Goal: Task Accomplishment & Management: Complete application form

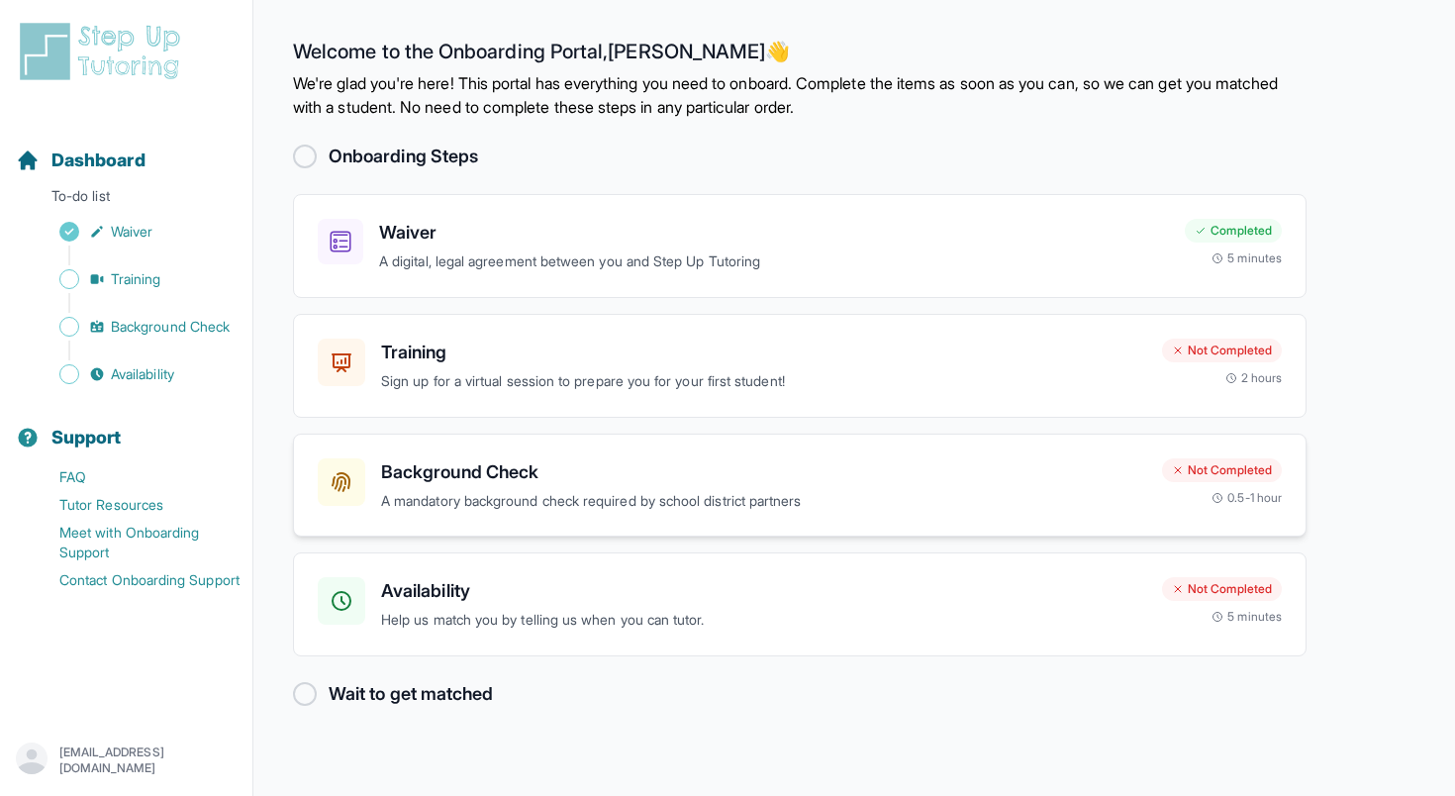
click at [712, 486] on div "Background Check A mandatory background check required by school district partn…" at bounding box center [763, 485] width 765 height 54
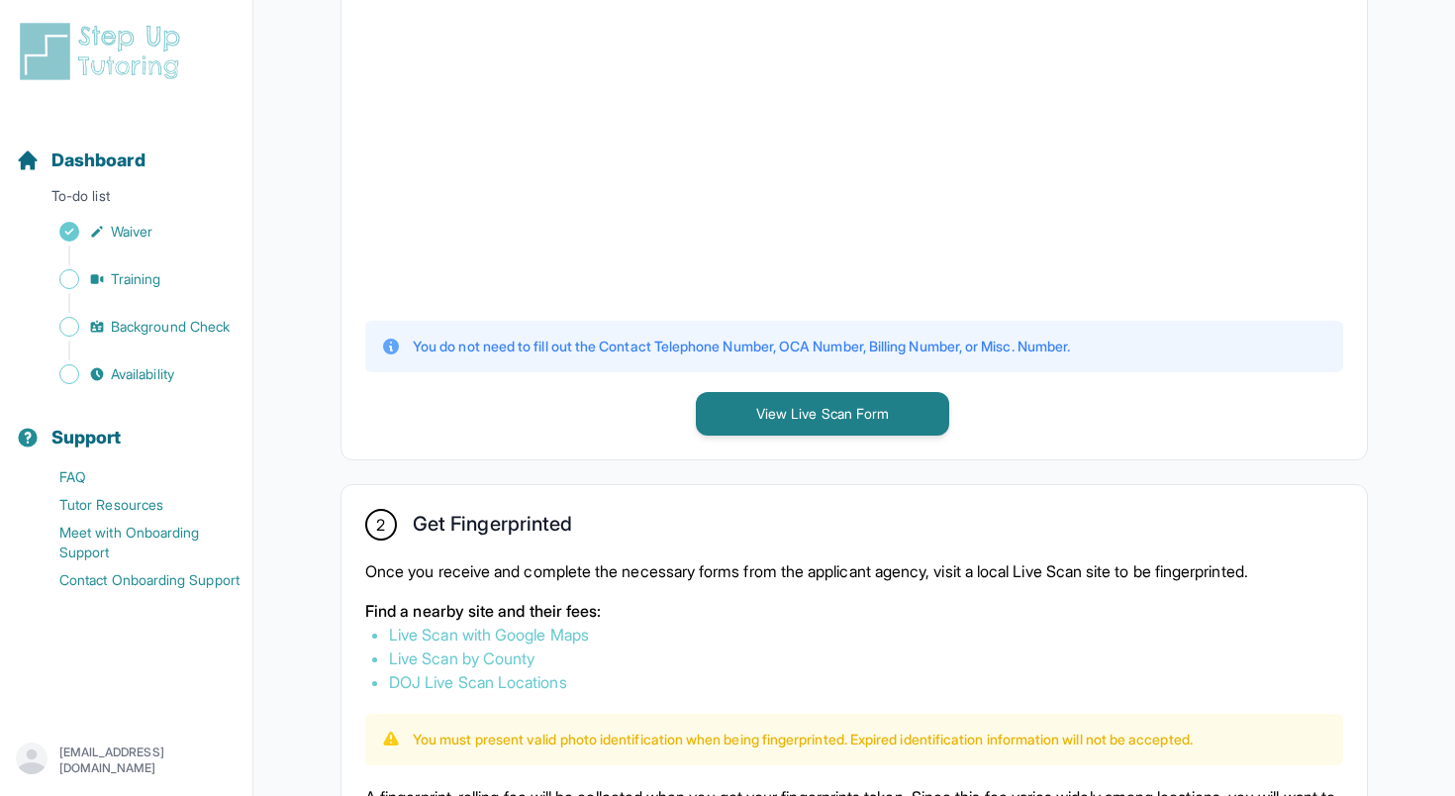
scroll to position [703, 0]
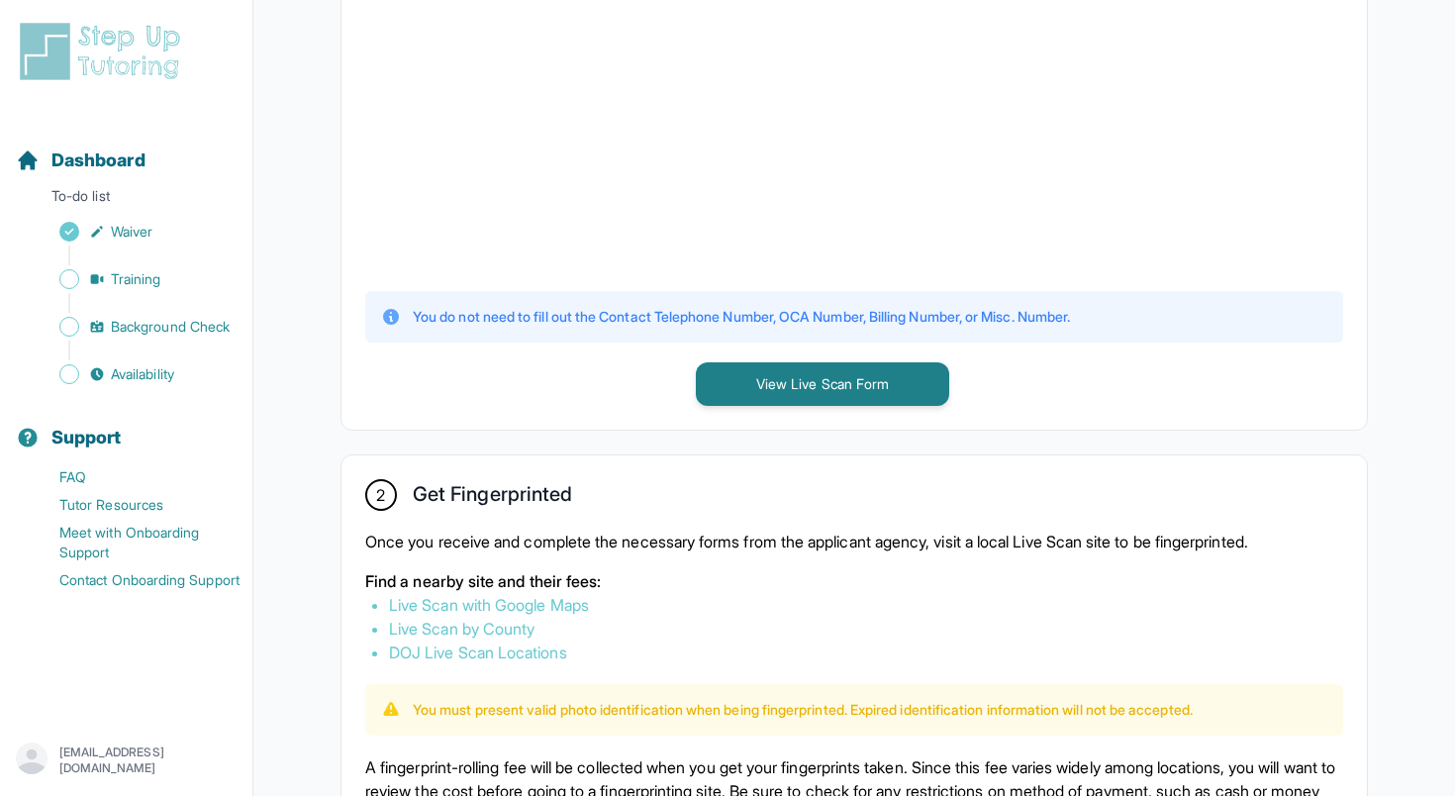
click at [761, 417] on div "1 Print and Fill Out Form Click on the button below to view the Live Scan form.…" at bounding box center [855, 65] width 1026 height 730
click at [760, 383] on button "View Live Scan Form" at bounding box center [822, 384] width 253 height 44
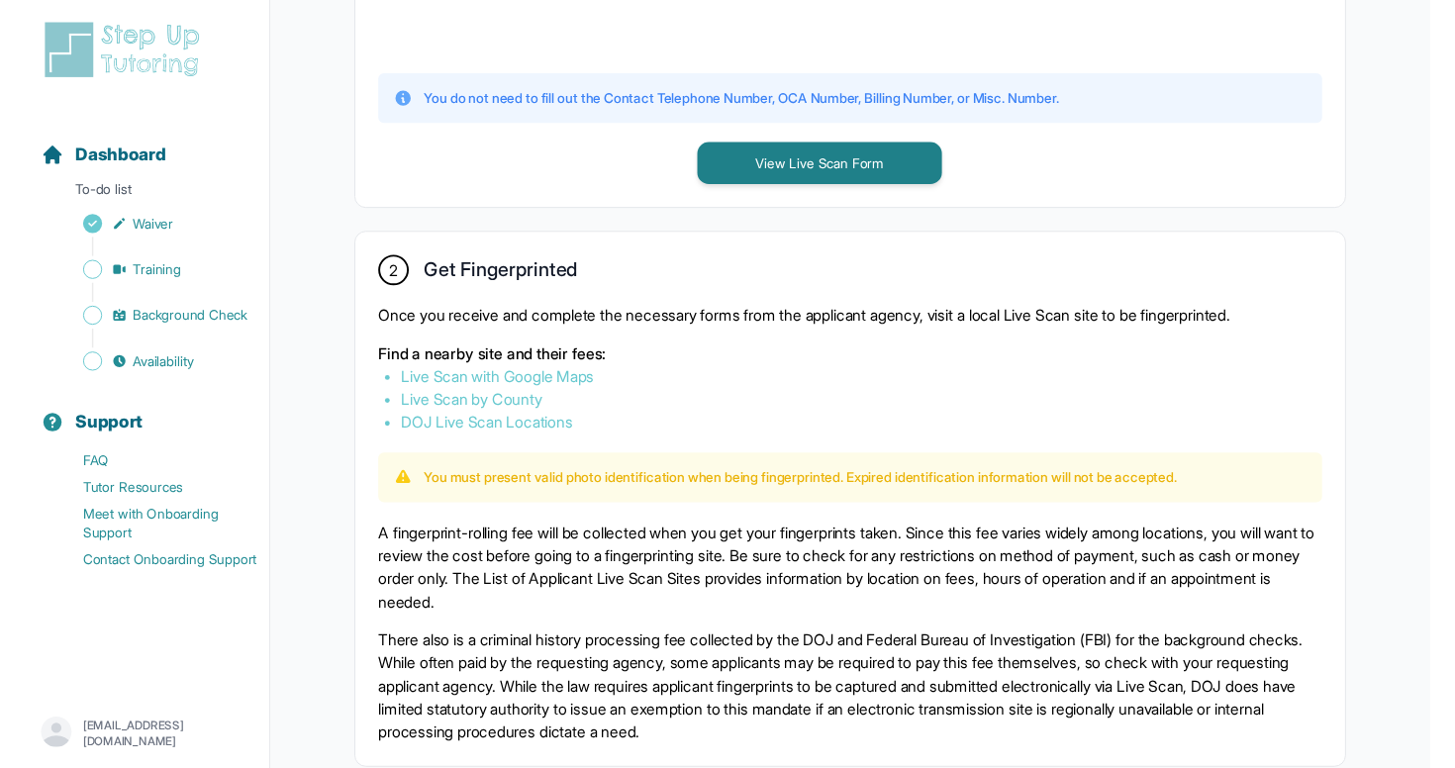
scroll to position [919, 0]
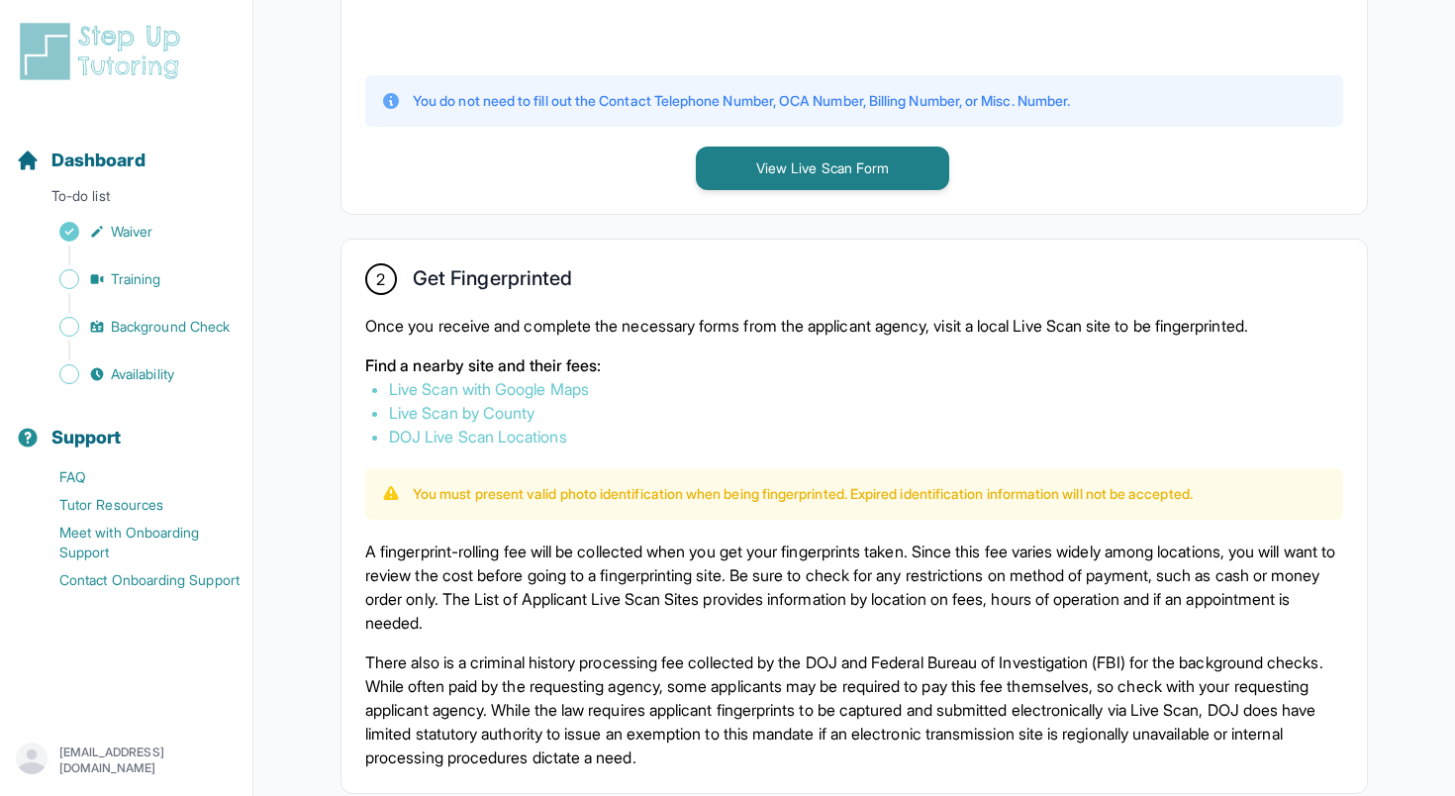
click at [562, 394] on link "Live Scan with Google Maps" at bounding box center [489, 389] width 200 height 20
click at [524, 385] on link "Live Scan with Google Maps" at bounding box center [489, 389] width 200 height 20
click at [518, 388] on link "Live Scan with Google Maps" at bounding box center [489, 389] width 200 height 20
click at [564, 390] on link "Live Scan with Google Maps" at bounding box center [489, 389] width 200 height 20
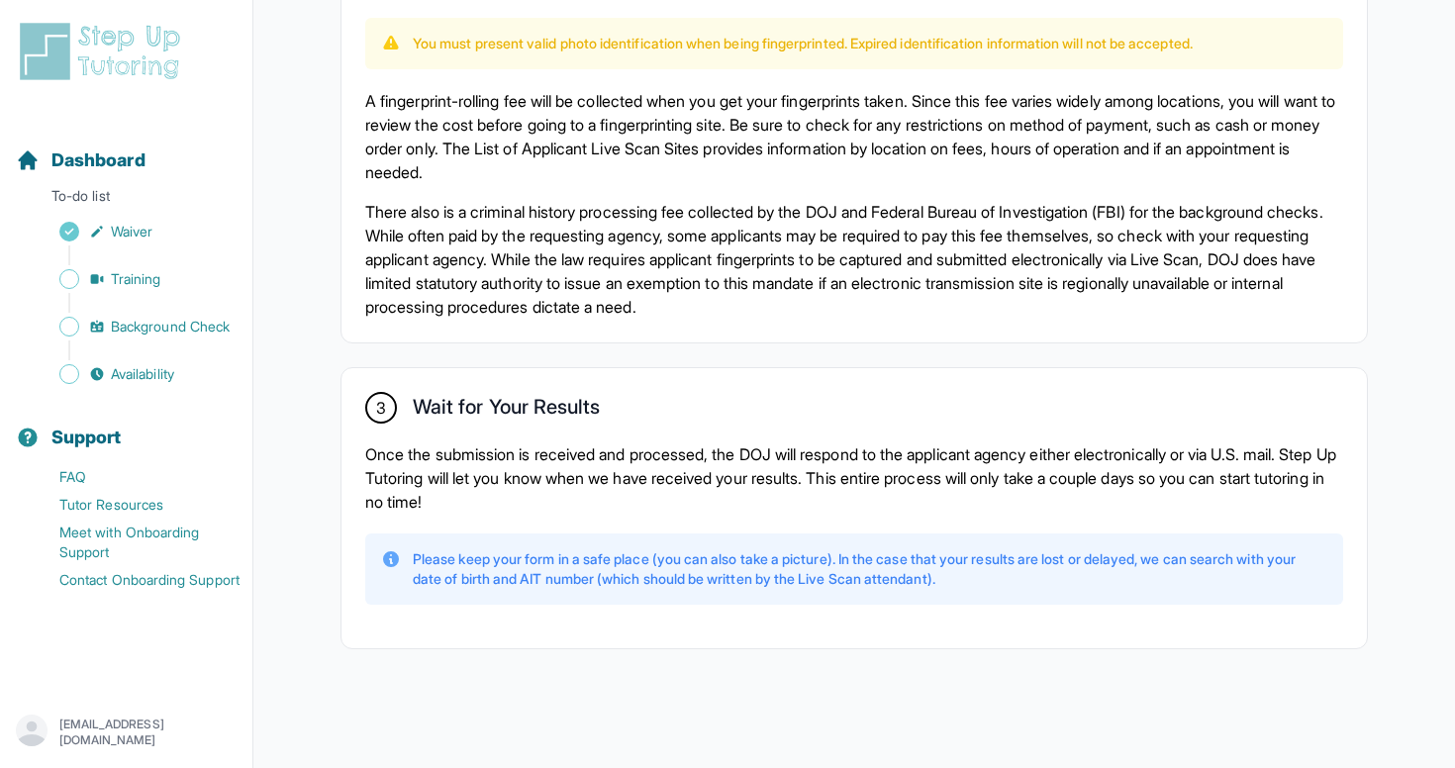
scroll to position [1369, 0]
click at [167, 369] on span "Availability" at bounding box center [142, 374] width 63 height 20
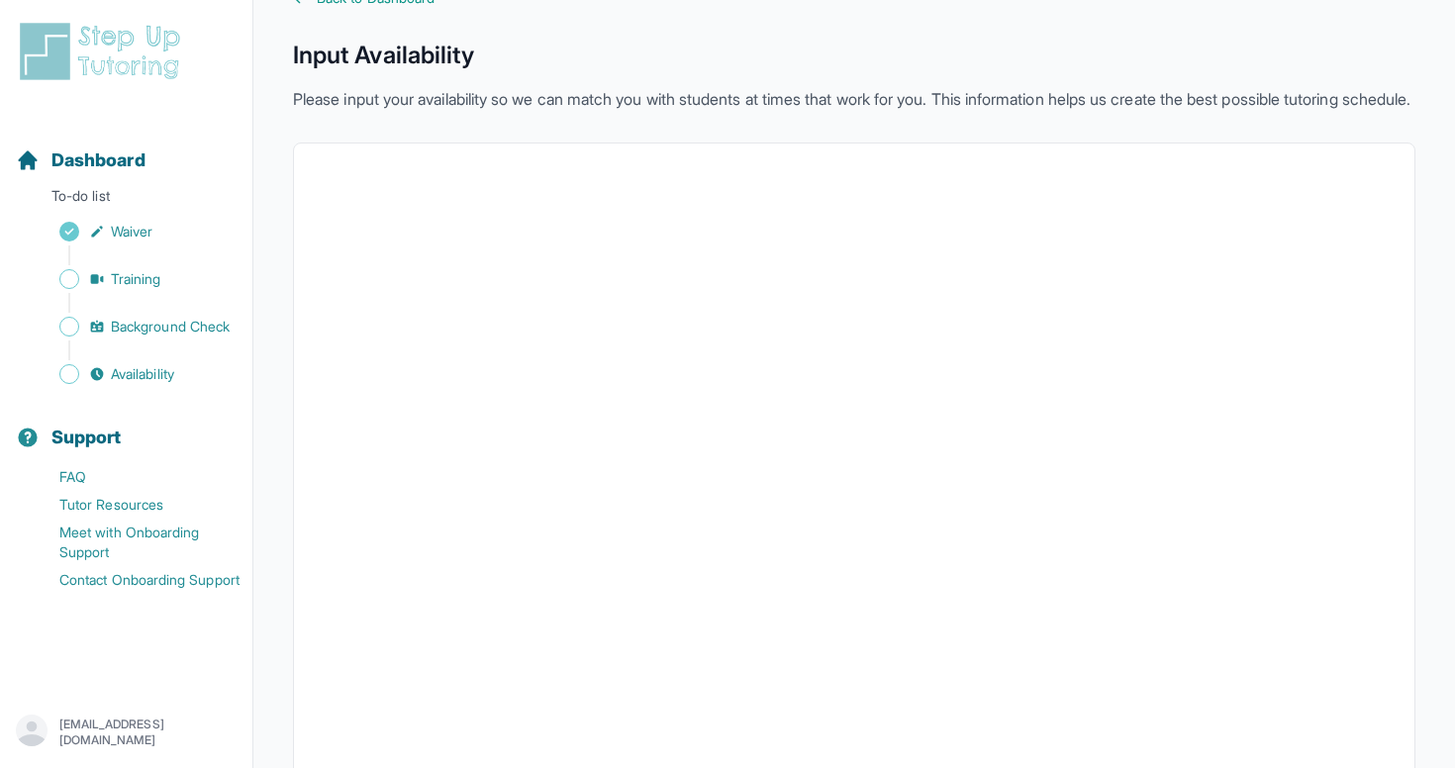
scroll to position [40, 0]
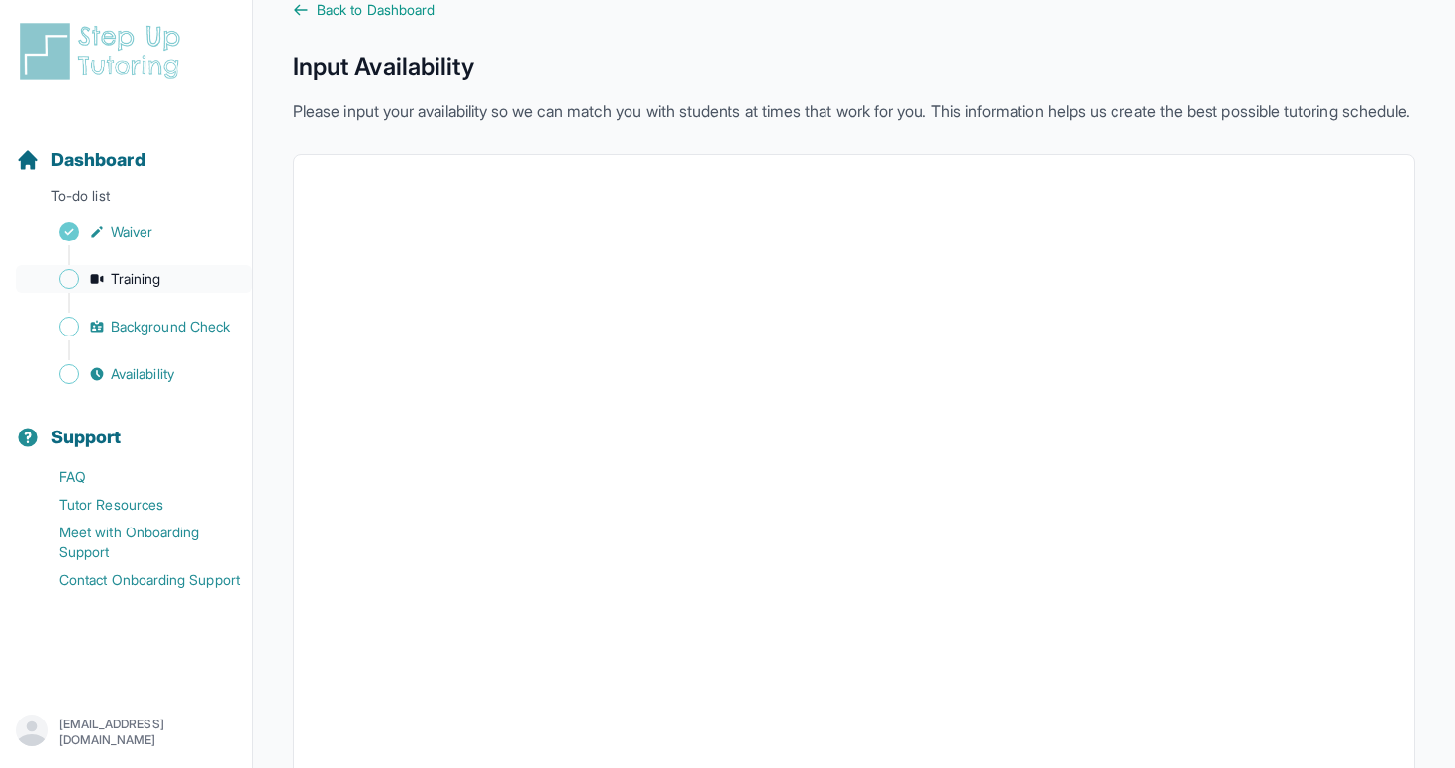
click at [149, 274] on span "Training" at bounding box center [136, 279] width 50 height 20
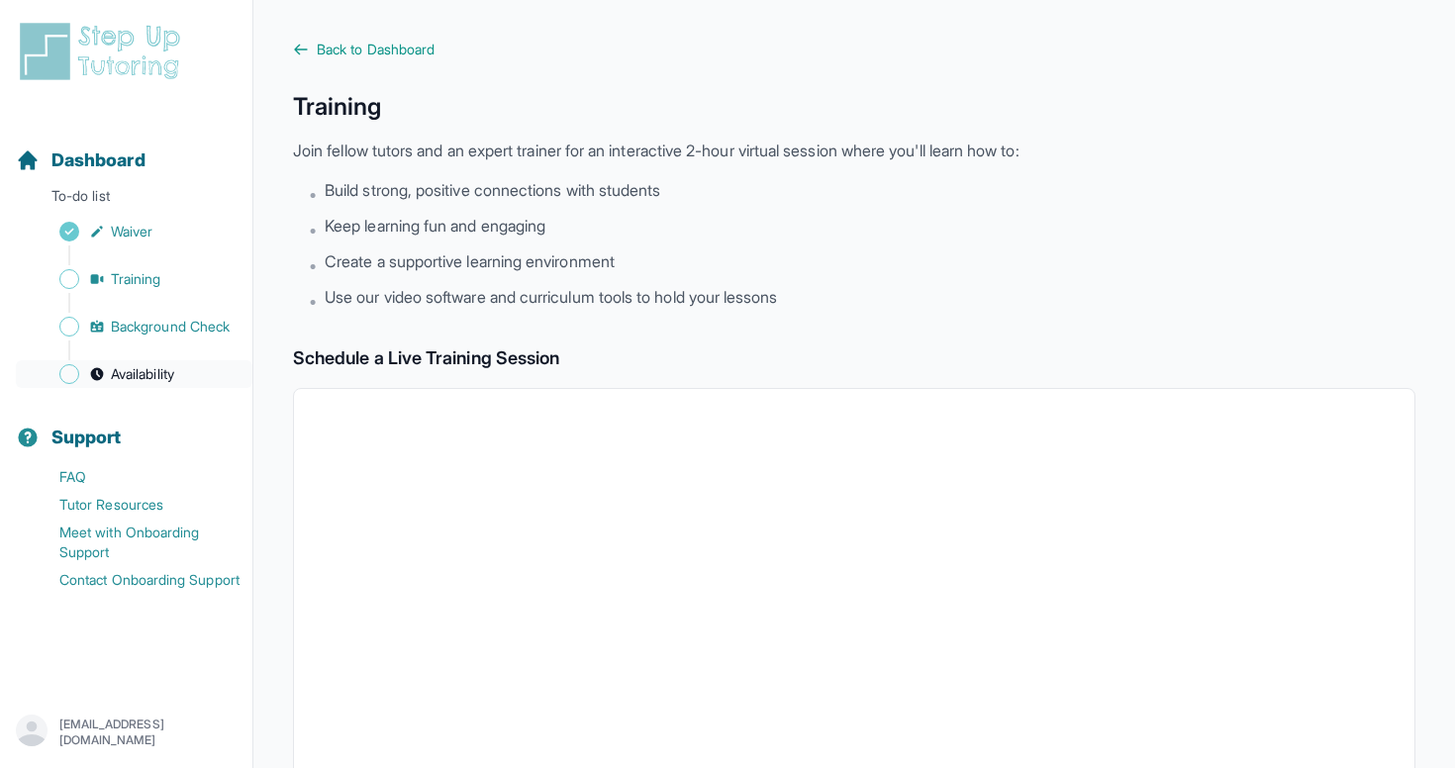
click at [130, 376] on span "Availability" at bounding box center [142, 374] width 63 height 20
